Goal: Task Accomplishment & Management: Complete application form

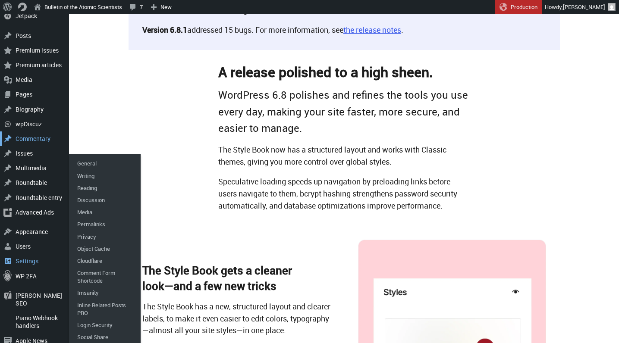
scroll to position [227, 0]
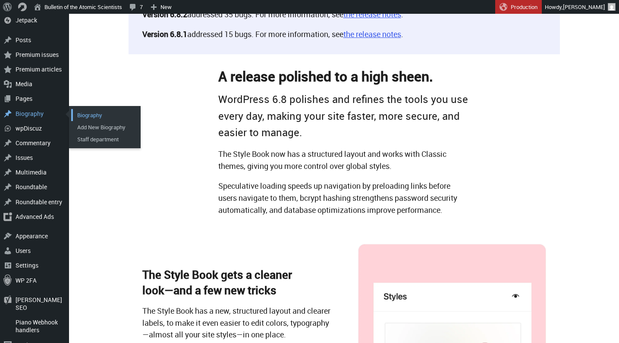
click at [84, 110] on link "Biography" at bounding box center [105, 115] width 69 height 12
click at [87, 125] on link "Add New Biography" at bounding box center [105, 127] width 69 height 12
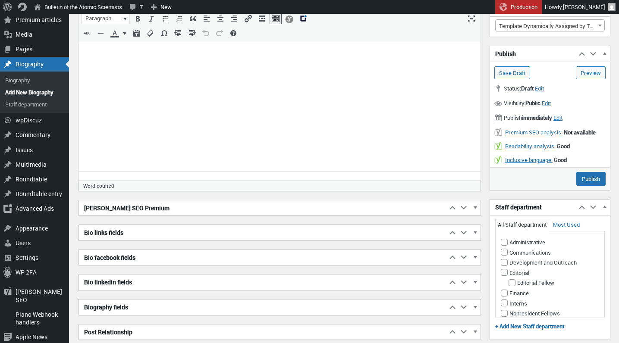
scroll to position [198, 0]
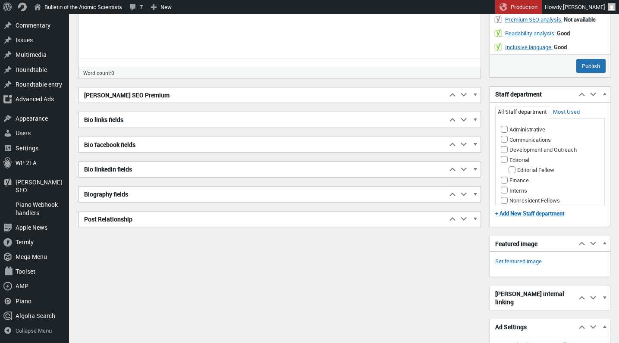
click at [120, 188] on h2 "Biography fields" at bounding box center [263, 195] width 368 height 16
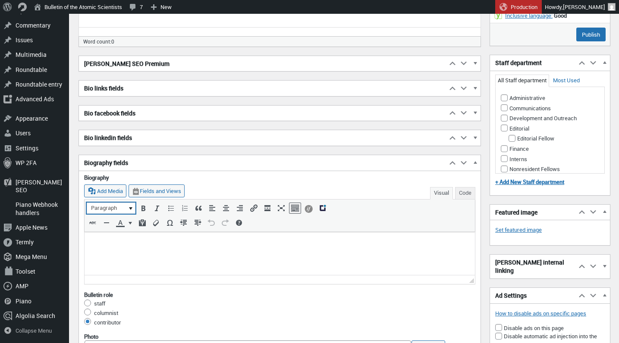
scroll to position [245, 0]
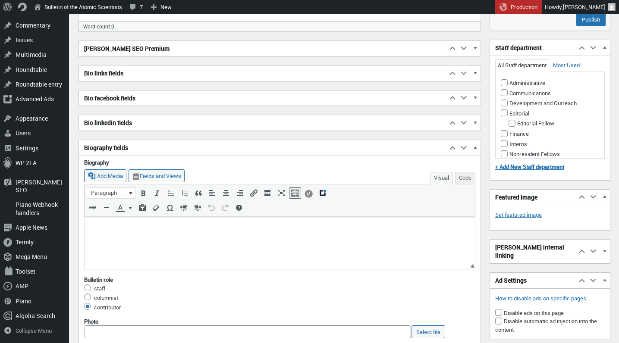
type input "[PERSON_NAME]"
click at [117, 229] on p at bounding box center [280, 227] width 380 height 10
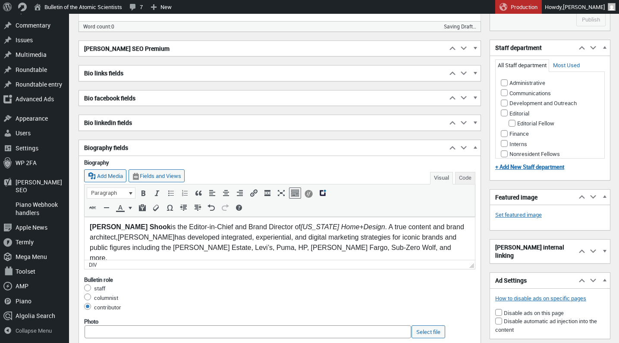
scroll to position [0, 0]
click at [118, 236] on span "[PERSON_NAME]" at bounding box center [146, 236] width 57 height 7
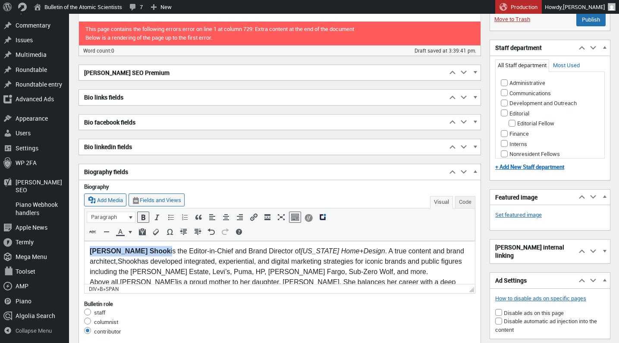
drag, startPoint x: 140, startPoint y: 252, endPoint x: 66, endPoint y: 250, distance: 74.2
click at [85, 250] on html "[PERSON_NAME] is the Editor-in-Chief and Brand Director of [US_STATE] Home+Desi…" at bounding box center [280, 287] width 391 height 93
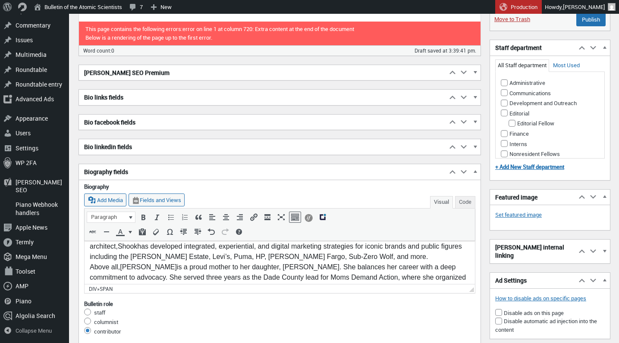
click at [342, 257] on div "[PERSON_NAME] is the Editor-in-Chief and Brand Director of [US_STATE] Home+Desi…" at bounding box center [280, 246] width 380 height 31
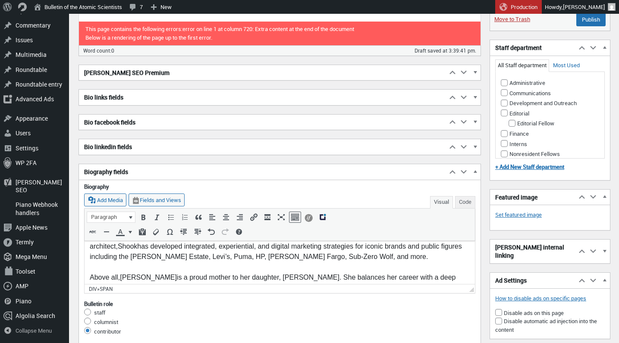
click at [130, 278] on span "[PERSON_NAME]" at bounding box center [148, 277] width 57 height 7
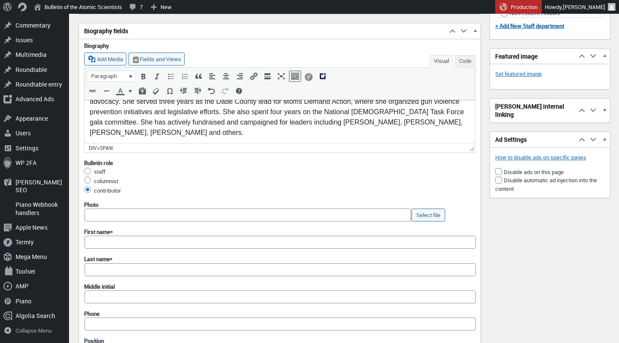
scroll to position [386, 0]
click at [89, 168] on input "staff" at bounding box center [87, 171] width 7 height 7
radio input "true"
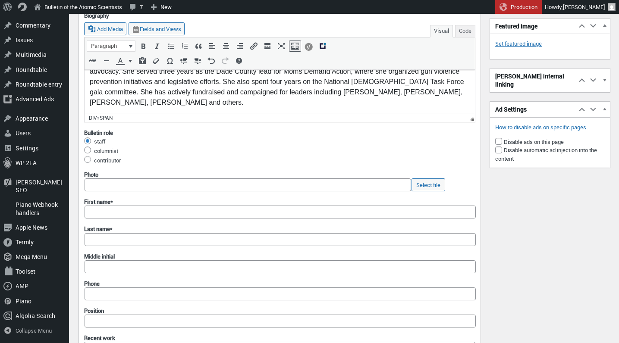
scroll to position [425, 0]
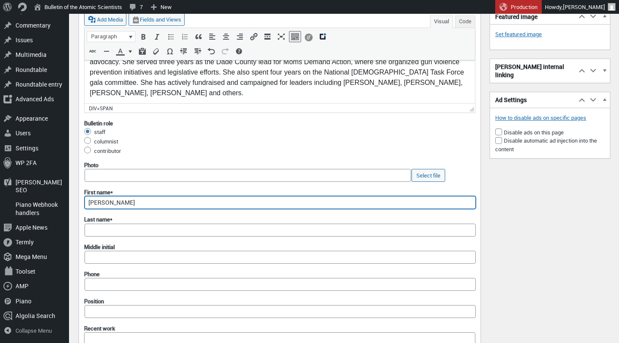
type input "[PERSON_NAME]"
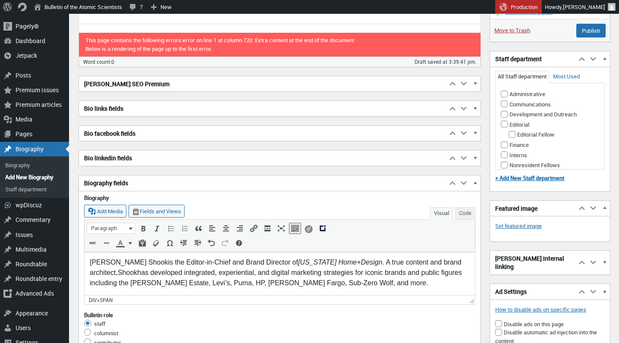
scroll to position [0, 0]
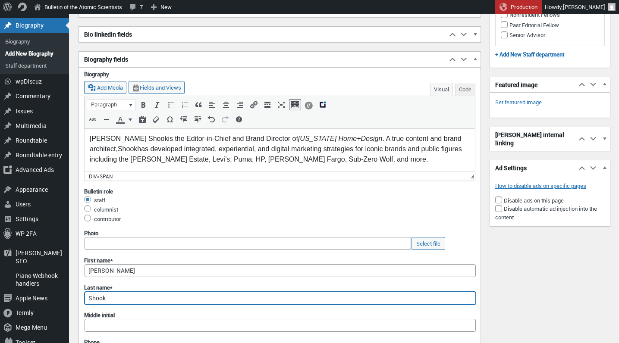
type input "Shook"
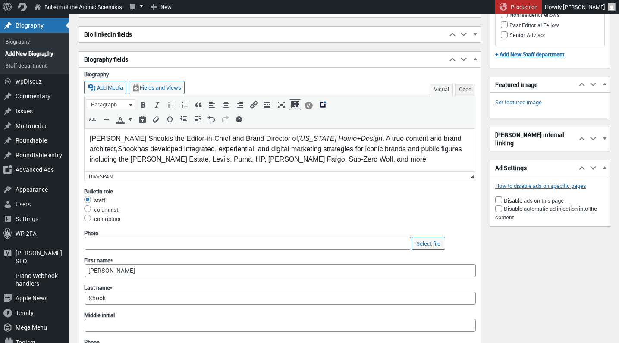
click at [86, 196] on input "staff" at bounding box center [87, 199] width 7 height 7
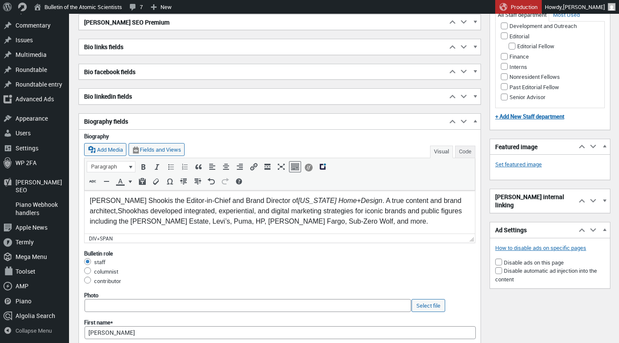
scroll to position [359, 0]
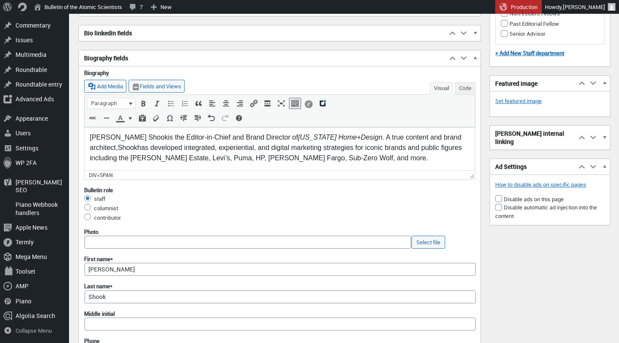
click at [87, 195] on input "staff" at bounding box center [87, 198] width 7 height 7
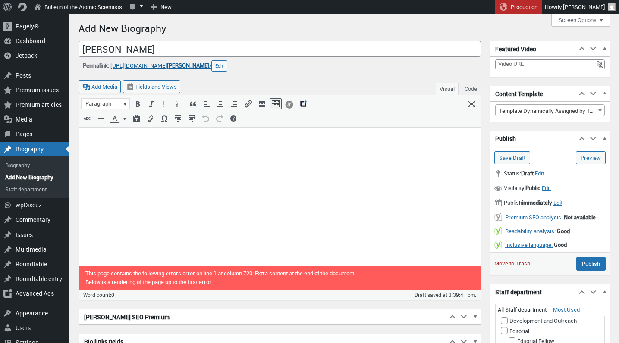
scroll to position [0, 0]
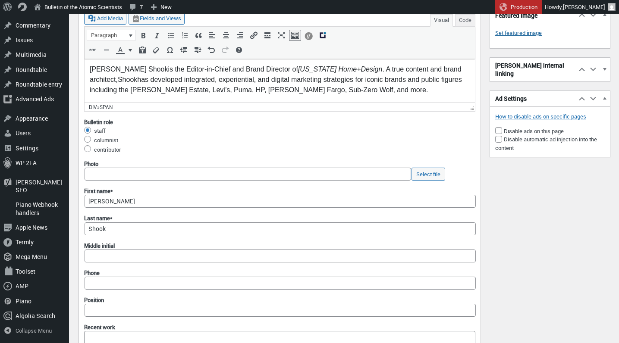
click at [522, 30] on link "Set featured image" at bounding box center [518, 33] width 47 height 9
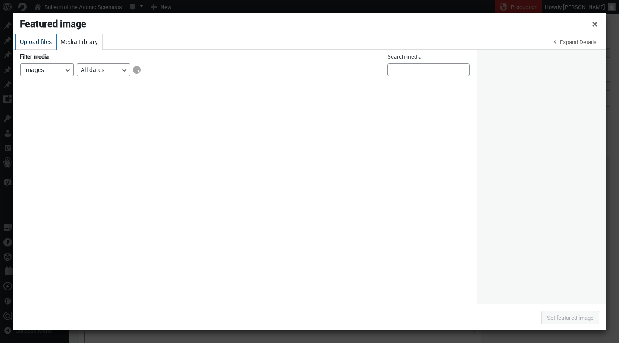
click at [44, 44] on button "Upload files" at bounding box center [36, 42] width 41 height 15
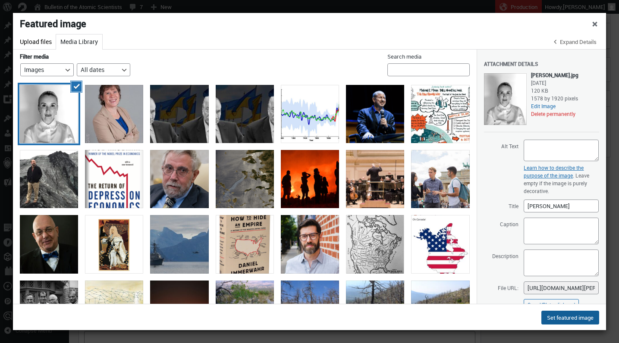
click at [560, 318] on button "Set featured image" at bounding box center [571, 318] width 58 height 14
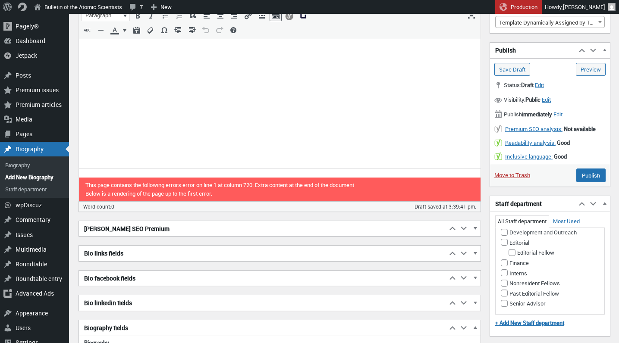
scroll to position [84, 0]
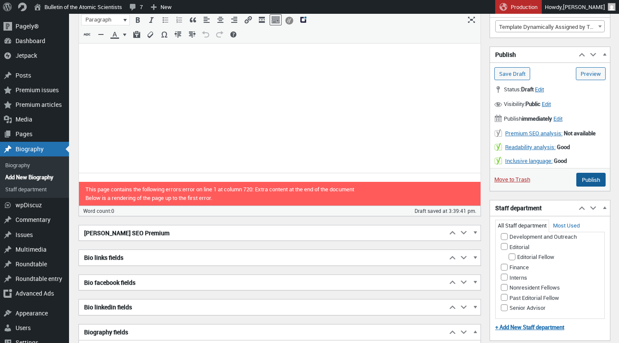
click at [593, 177] on input "Publish" at bounding box center [591, 180] width 29 height 14
